Goal: Information Seeking & Learning: Learn about a topic

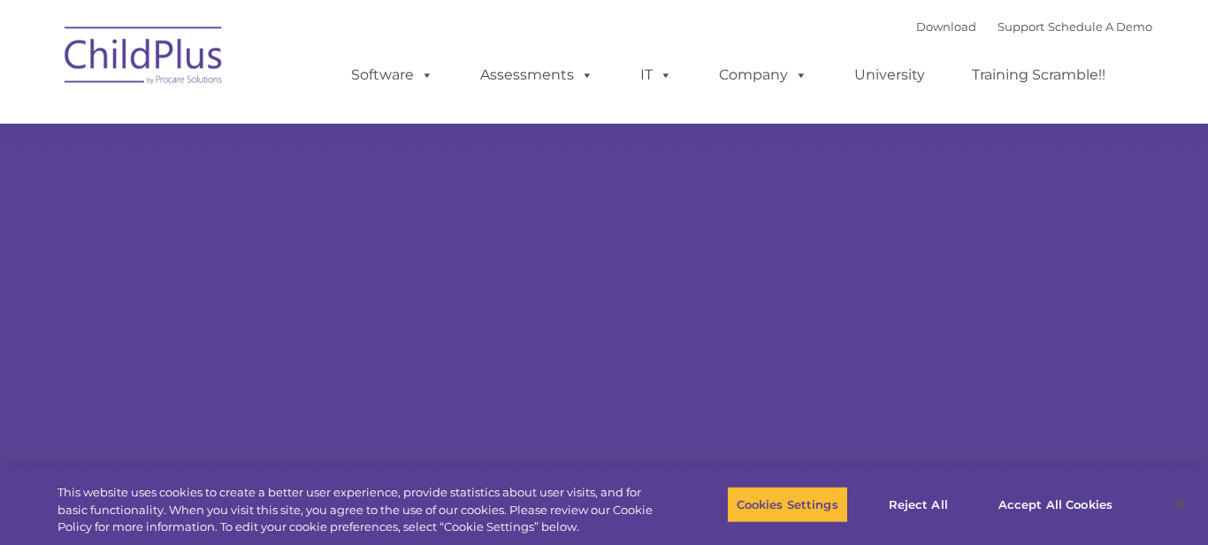
select select "MEDIUM"
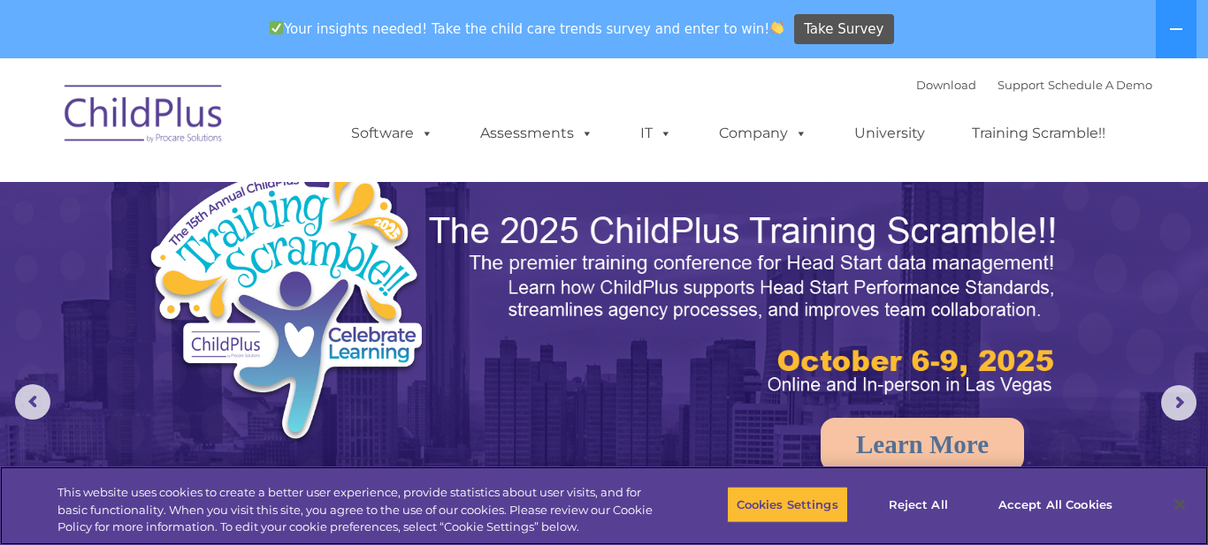
click at [1089, 507] on button "Accept All Cookies" at bounding box center [1054, 504] width 133 height 37
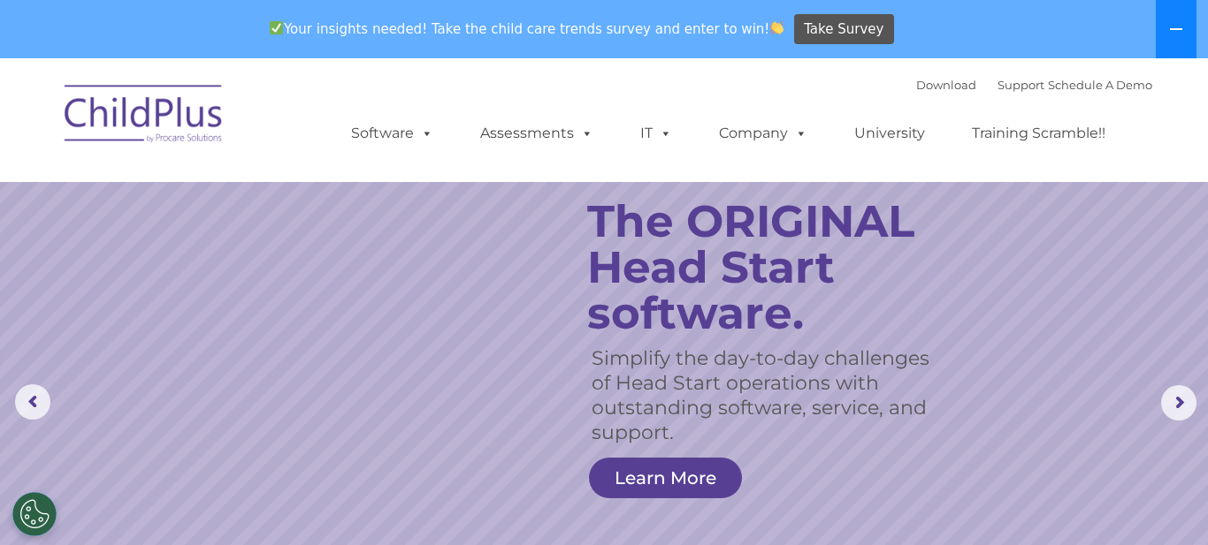
click at [1171, 41] on button at bounding box center [1176, 29] width 41 height 58
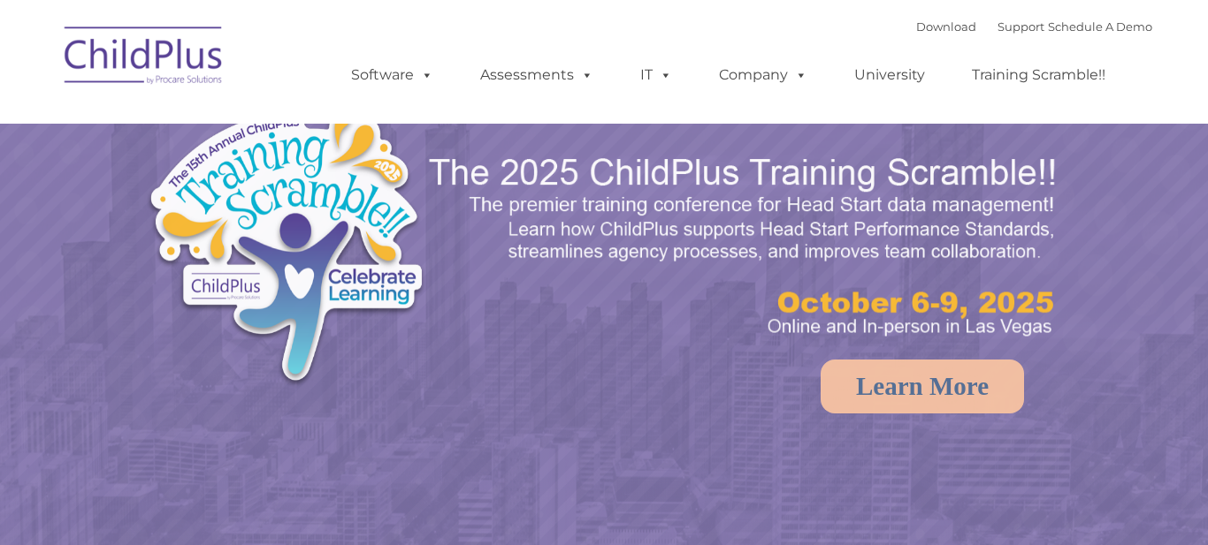
select select "MEDIUM"
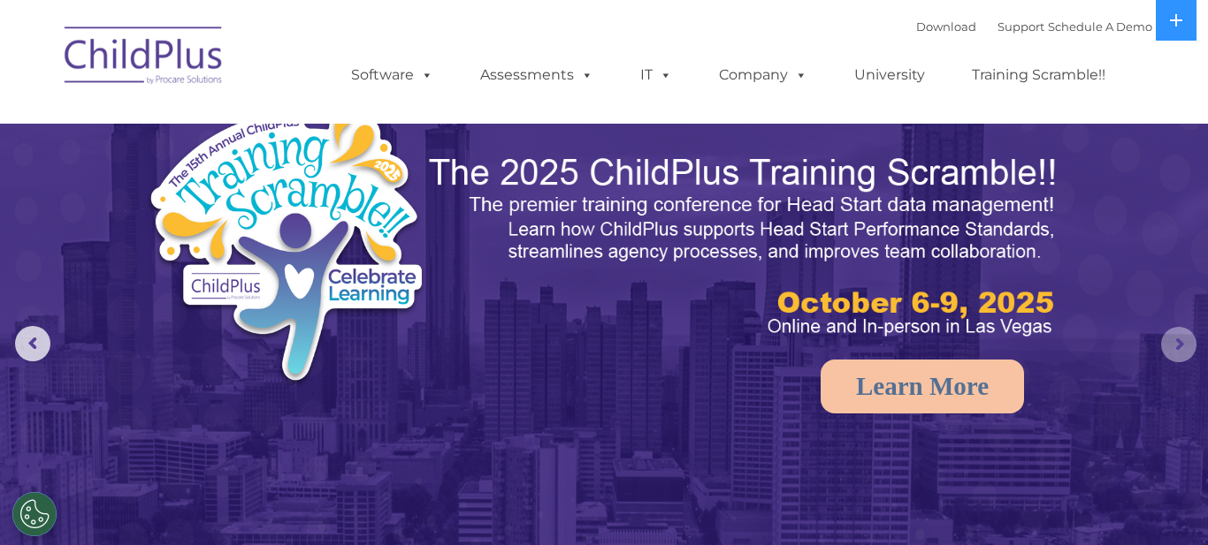
click at [1182, 344] on rs-arrow at bounding box center [1178, 344] width 35 height 35
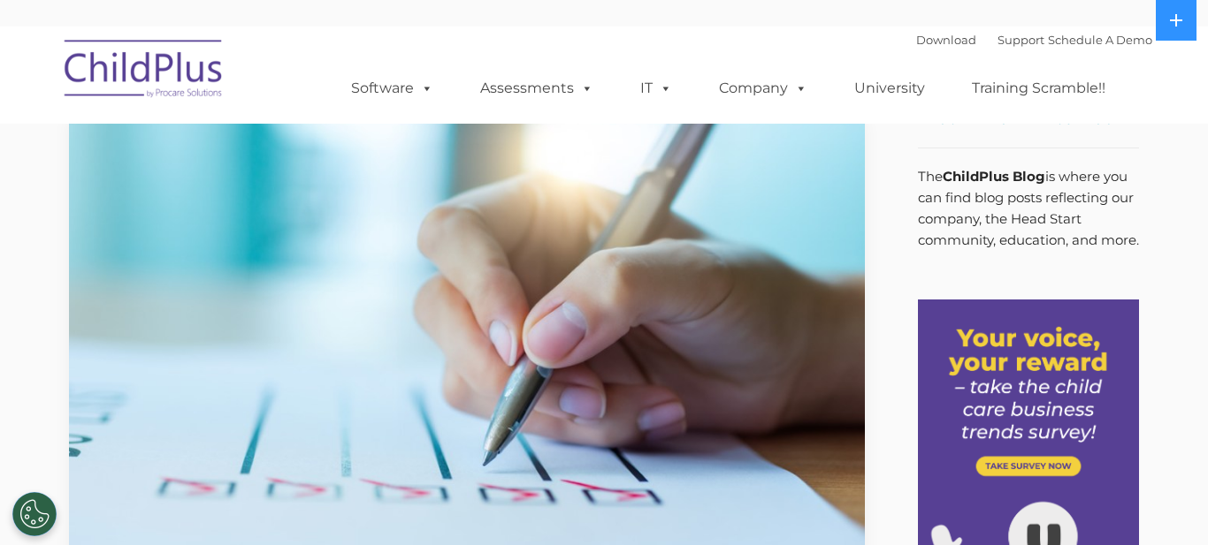
scroll to position [16, 0]
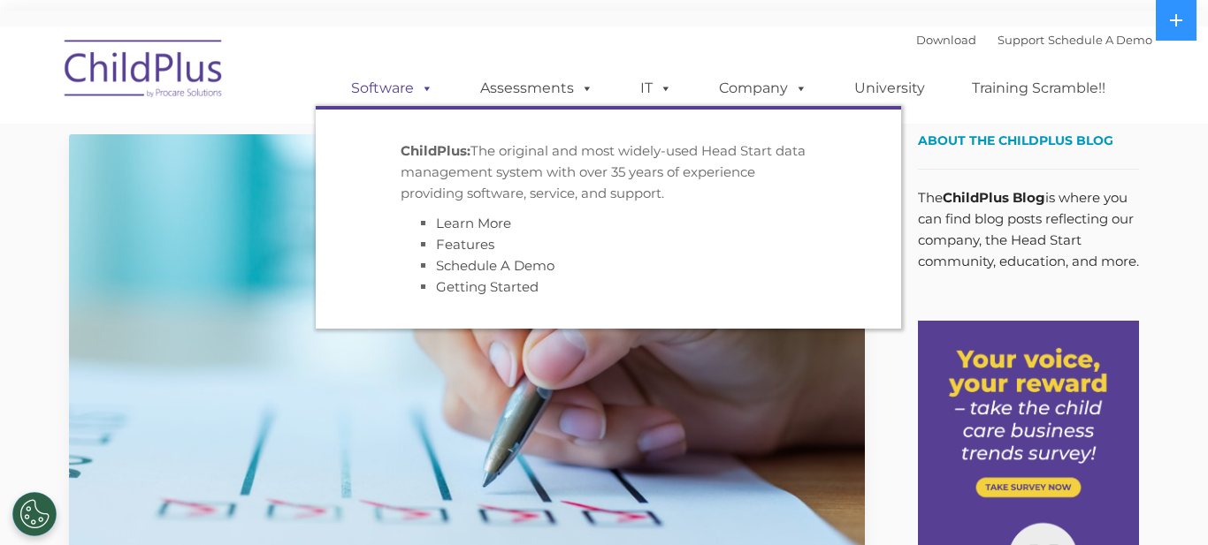
click at [422, 80] on span at bounding box center [423, 88] width 19 height 17
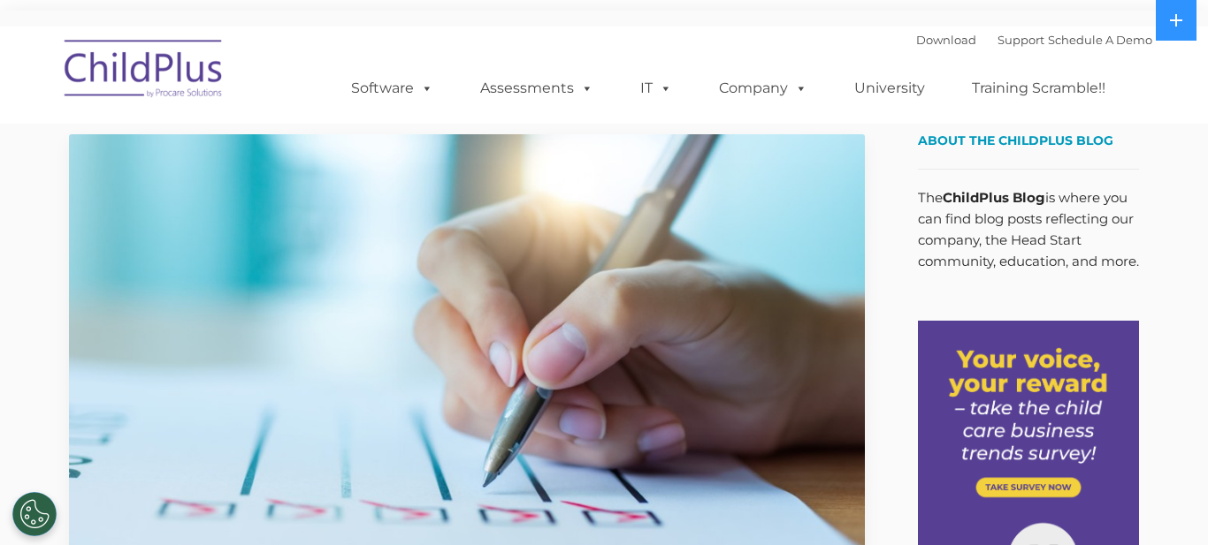
click at [187, 80] on img at bounding box center [144, 71] width 177 height 88
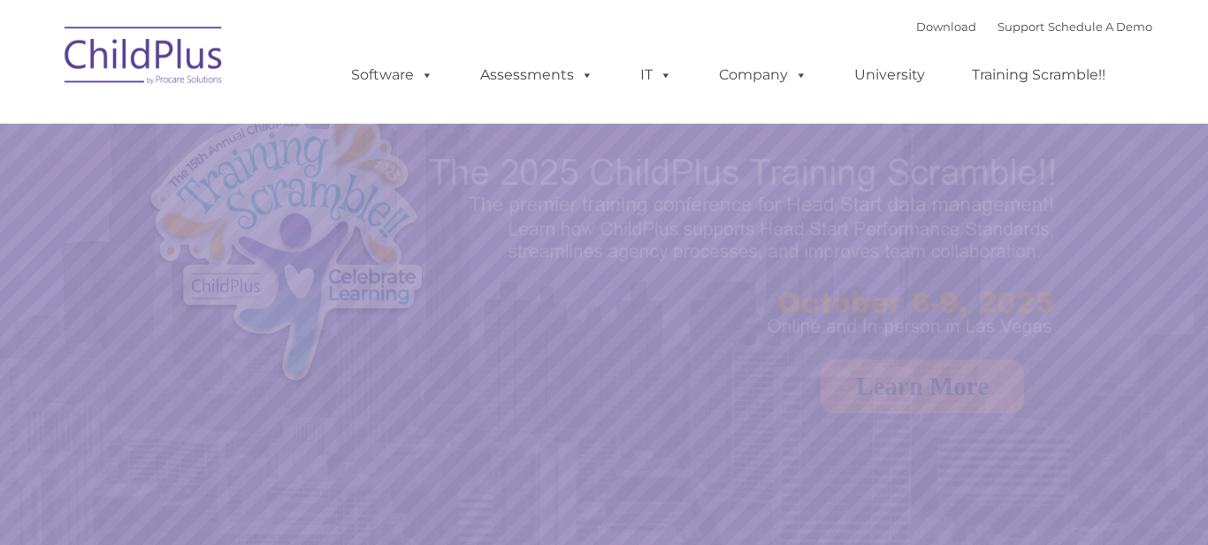
select select "MEDIUM"
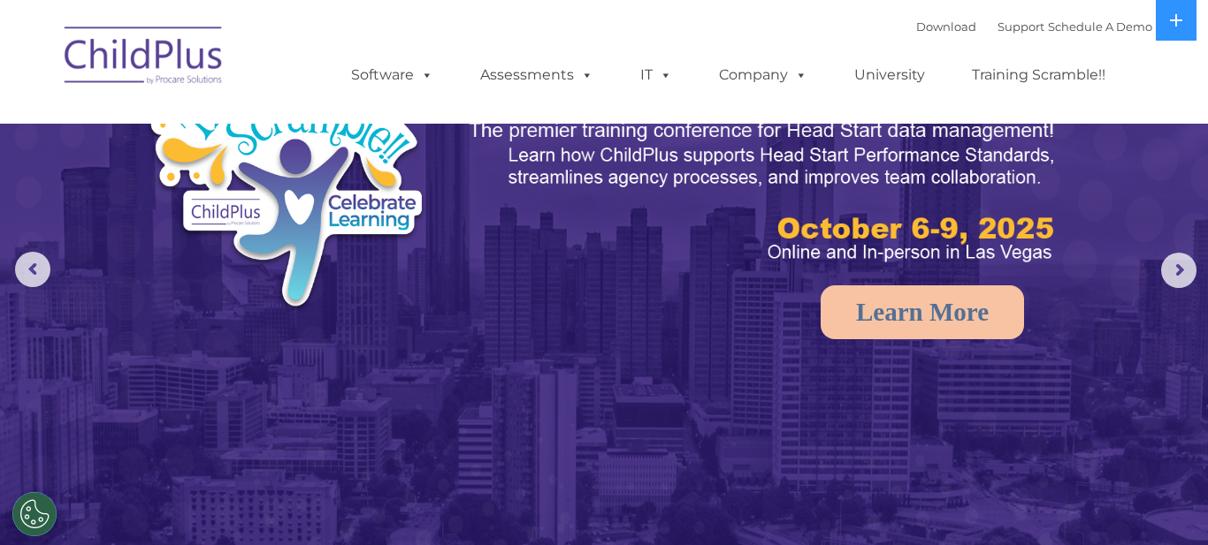
scroll to position [83, 0]
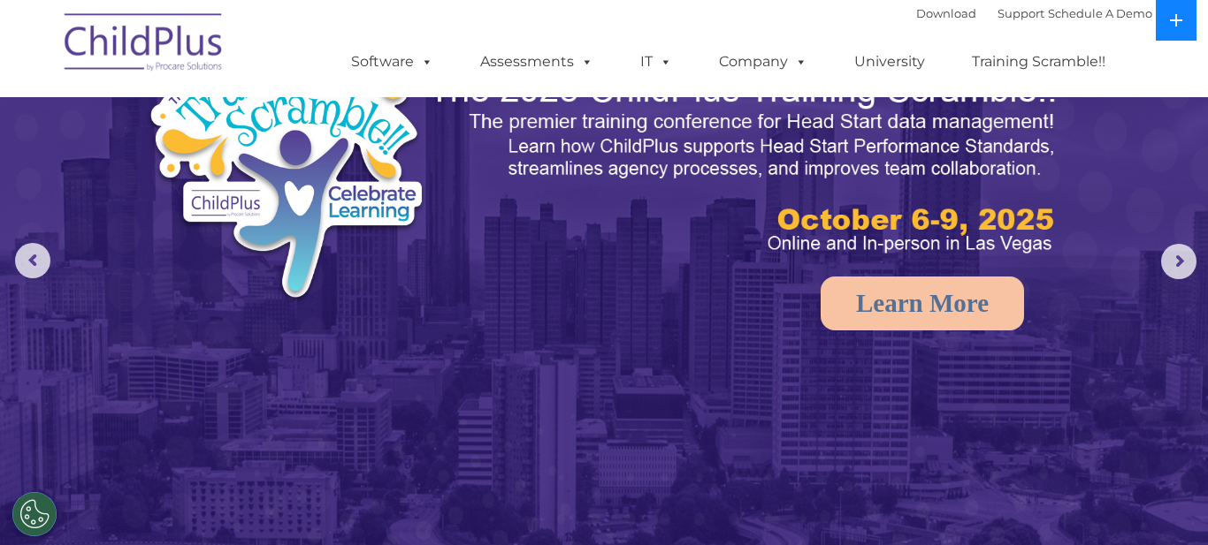
click at [1171, 19] on icon at bounding box center [1176, 20] width 14 height 14
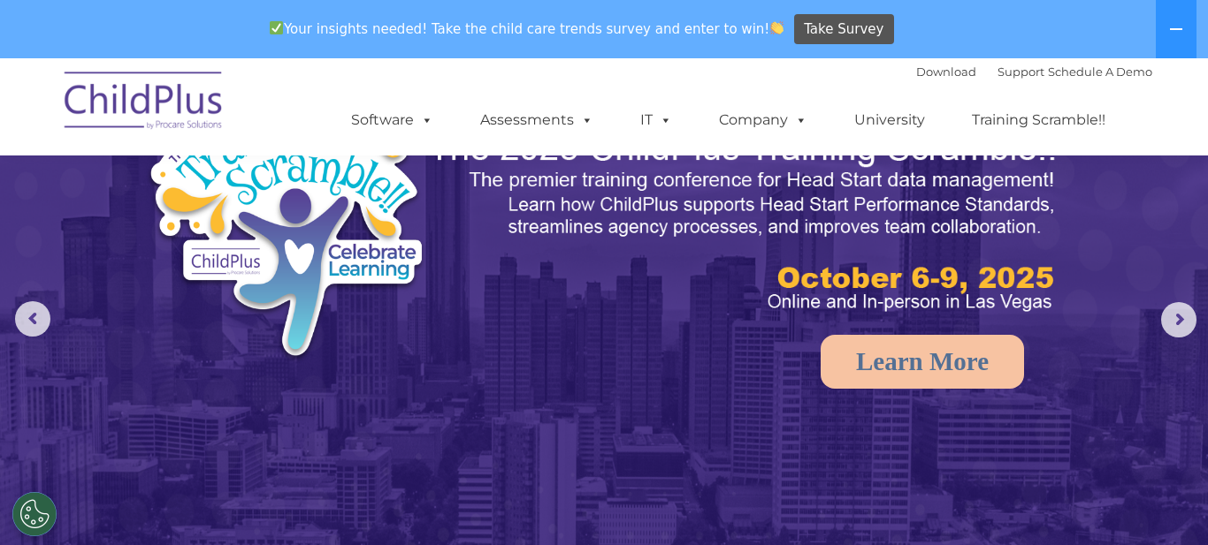
click at [1135, 240] on img at bounding box center [604, 354] width 1208 height 759
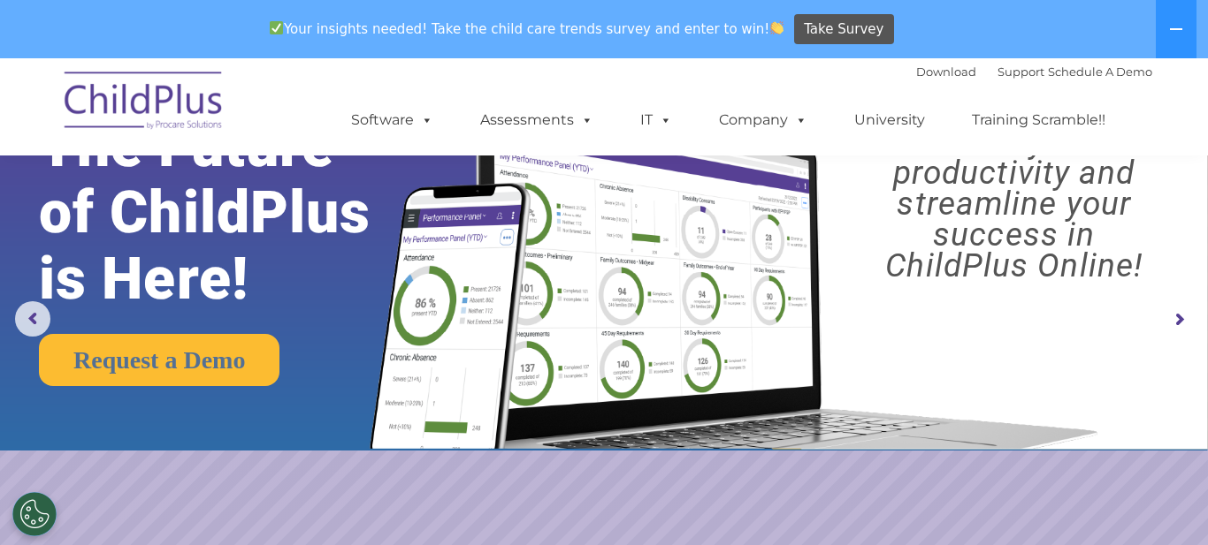
click at [185, 118] on img at bounding box center [144, 103] width 177 height 88
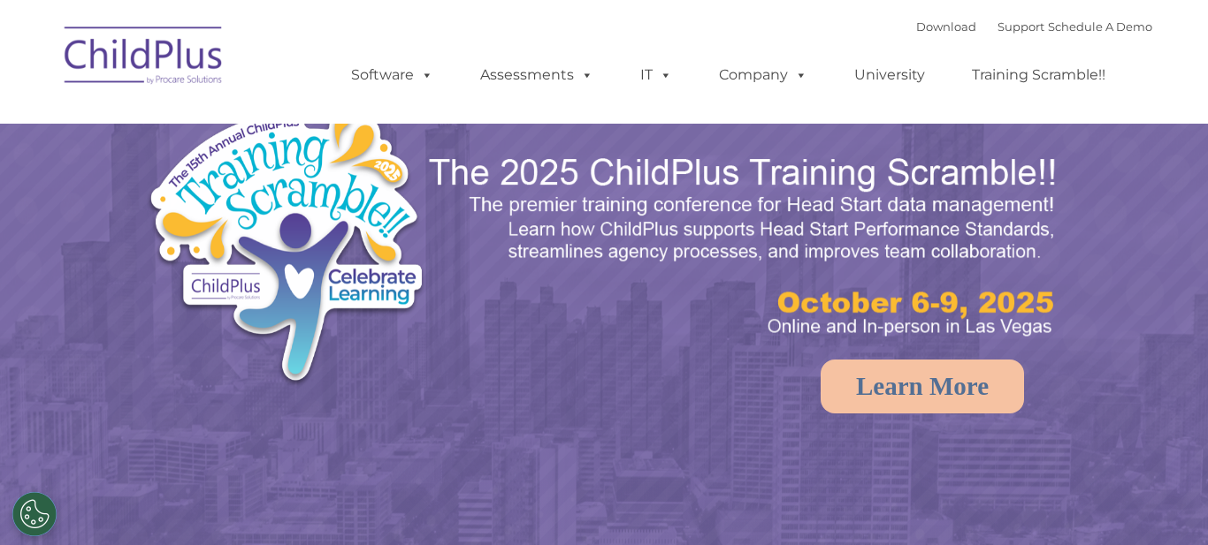
select select "MEDIUM"
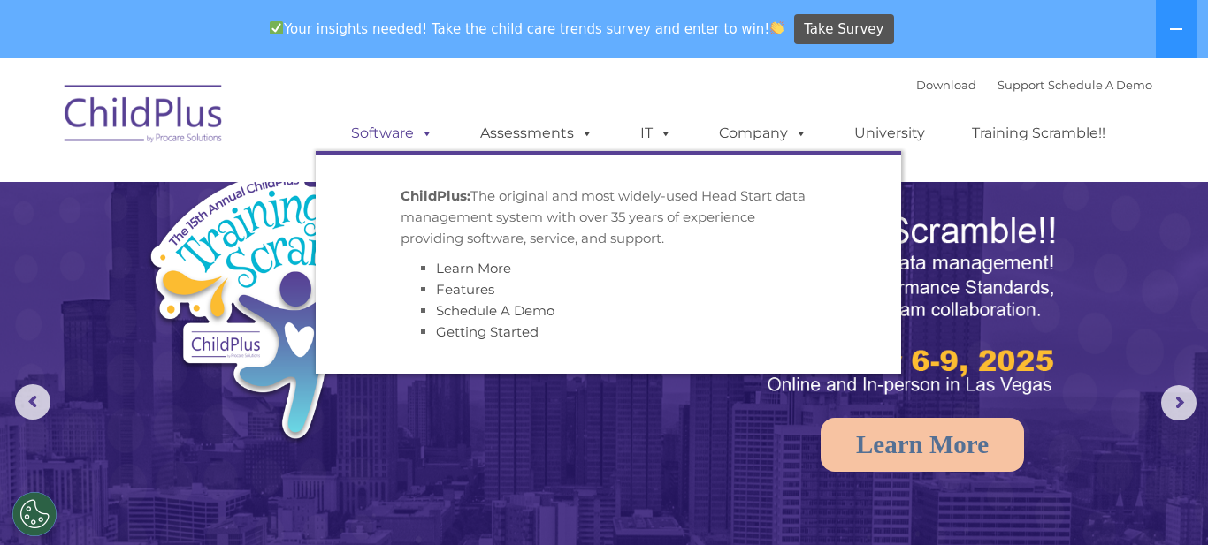
click at [424, 126] on span at bounding box center [423, 133] width 19 height 17
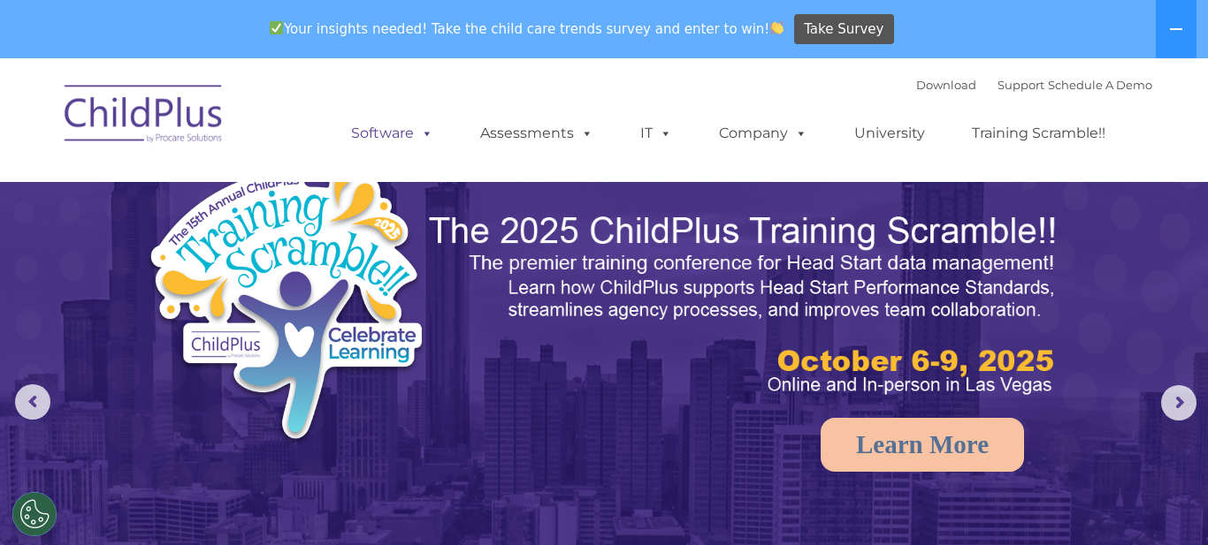
click at [418, 139] on span at bounding box center [423, 133] width 19 height 17
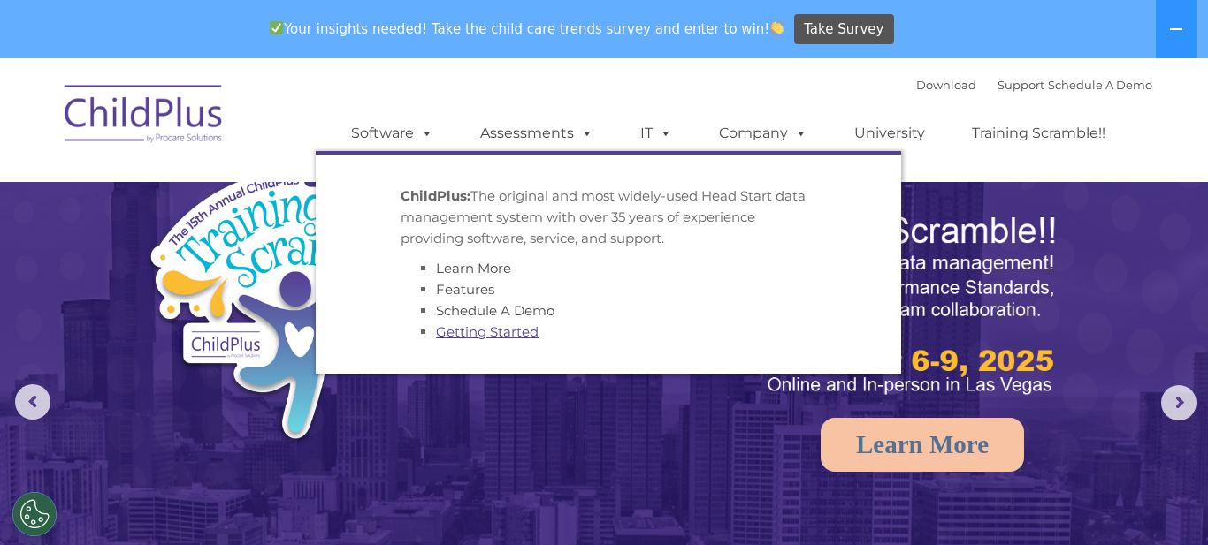
click at [467, 327] on link "Getting Started" at bounding box center [487, 332] width 103 height 17
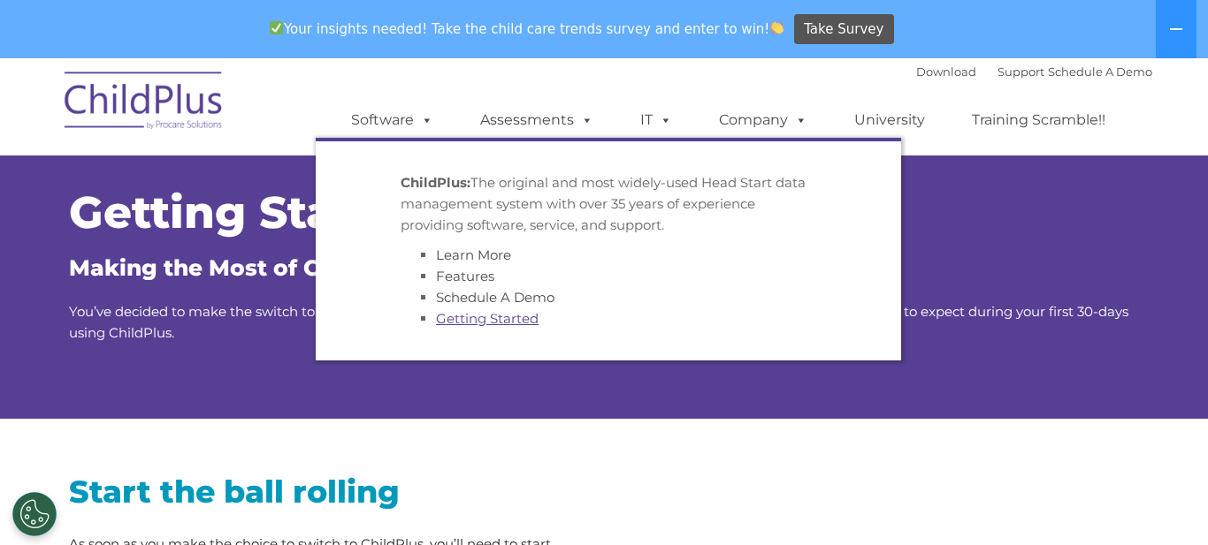
click at [454, 313] on link "Getting Started" at bounding box center [487, 318] width 103 height 17
